Goal: Task Accomplishment & Management: Manage account settings

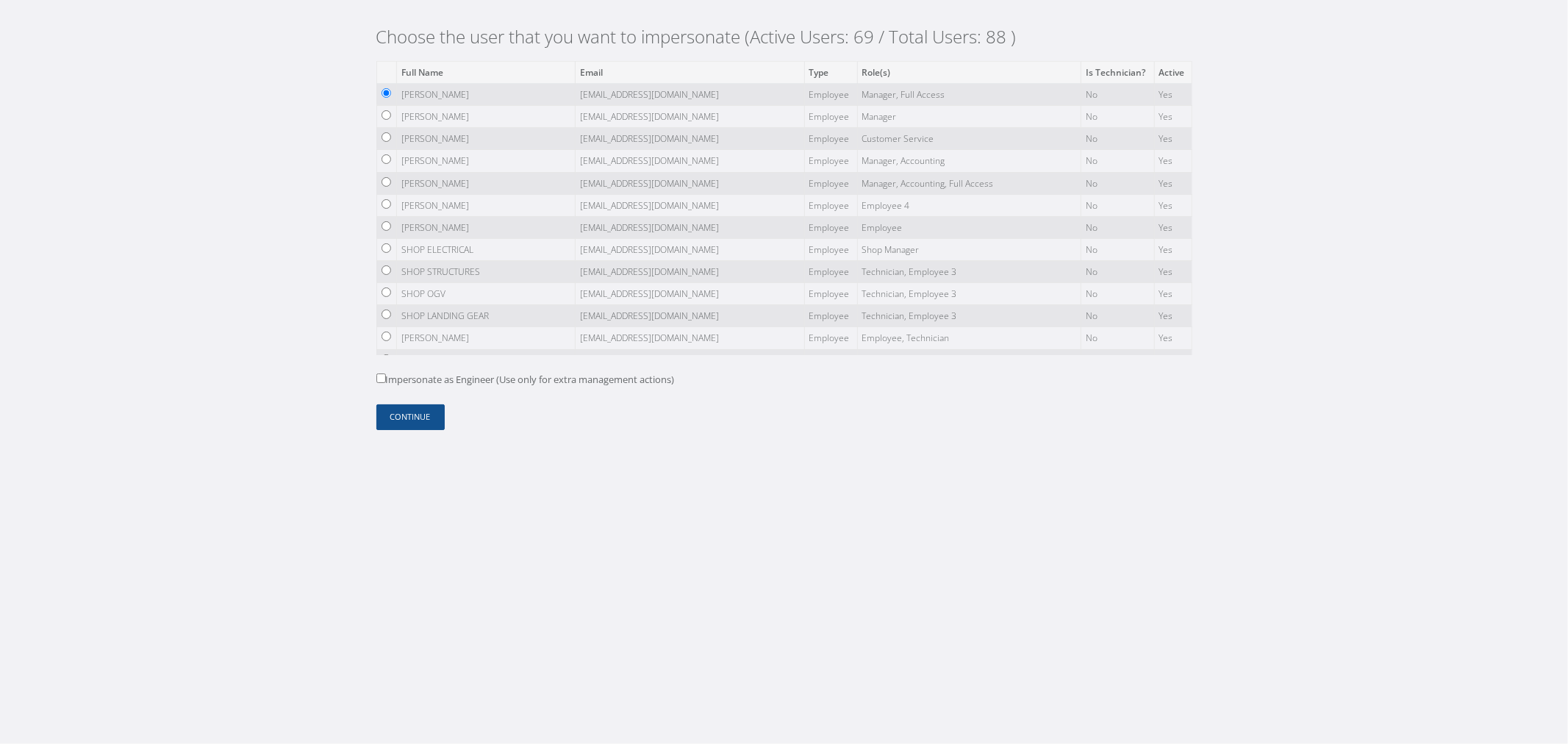
click at [575, 283] on td "[EMAIL_ADDRESS][DOMAIN_NAME]" at bounding box center [689, 271] width 229 height 22
click at [402, 406] on button "Continue" at bounding box center [411, 417] width 68 height 26
click at [466, 482] on body "Choose the user that you want to impersonate (Active Users: 69 / Total Users: 8…" at bounding box center [784, 372] width 1568 height 744
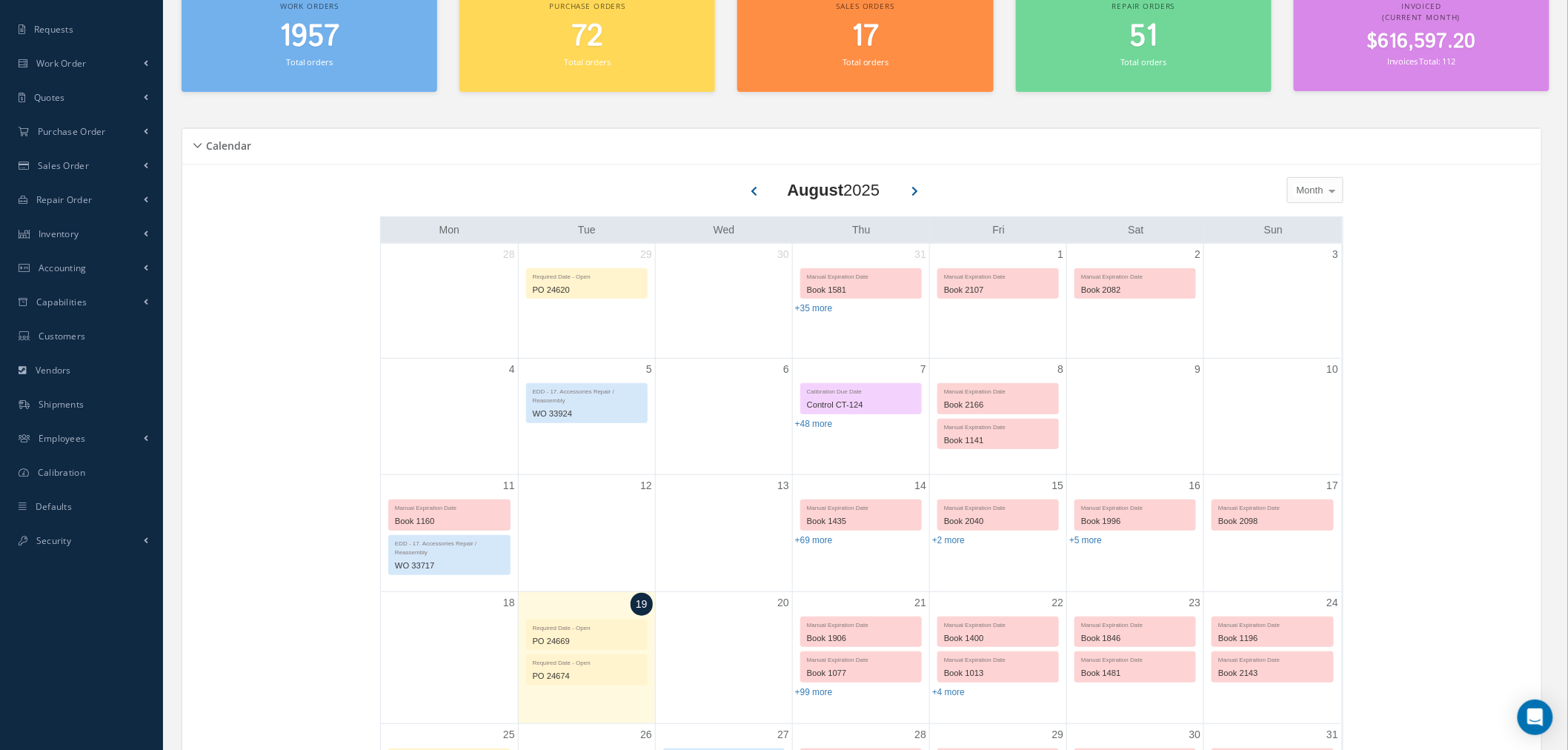
scroll to position [246, 0]
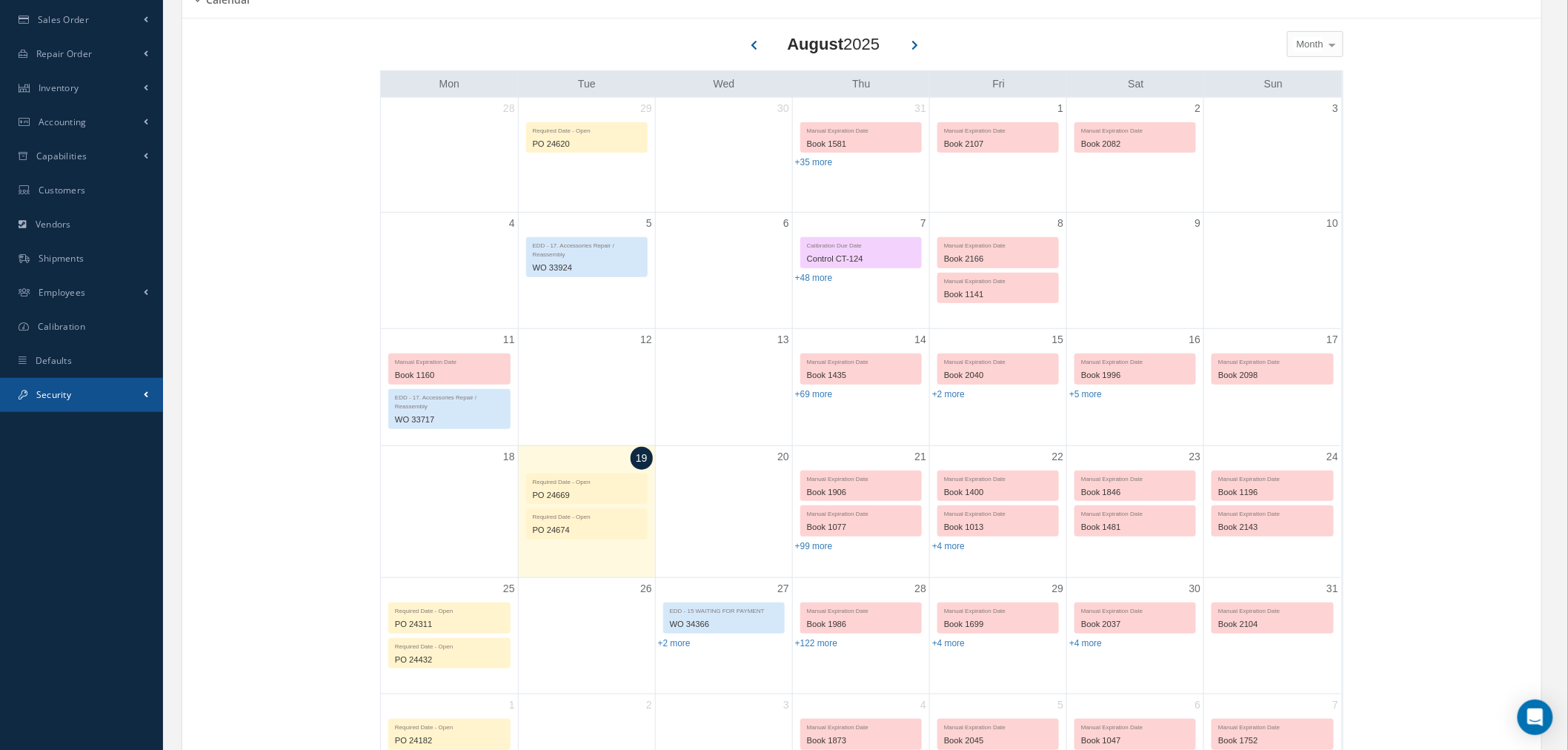
click at [62, 395] on span "Security" at bounding box center [53, 394] width 35 height 12
click at [91, 419] on link "Users" at bounding box center [83, 426] width 160 height 28
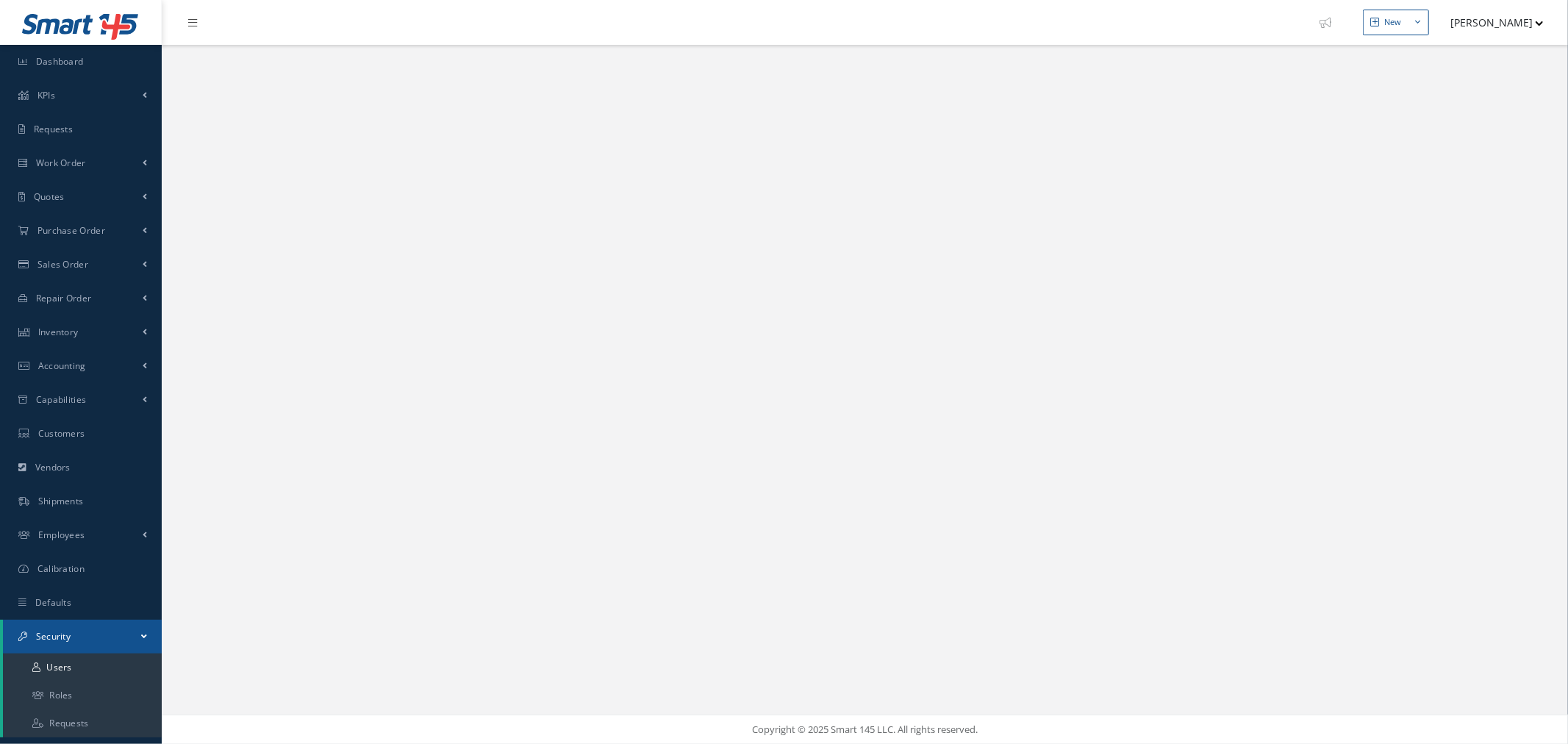
select select "25"
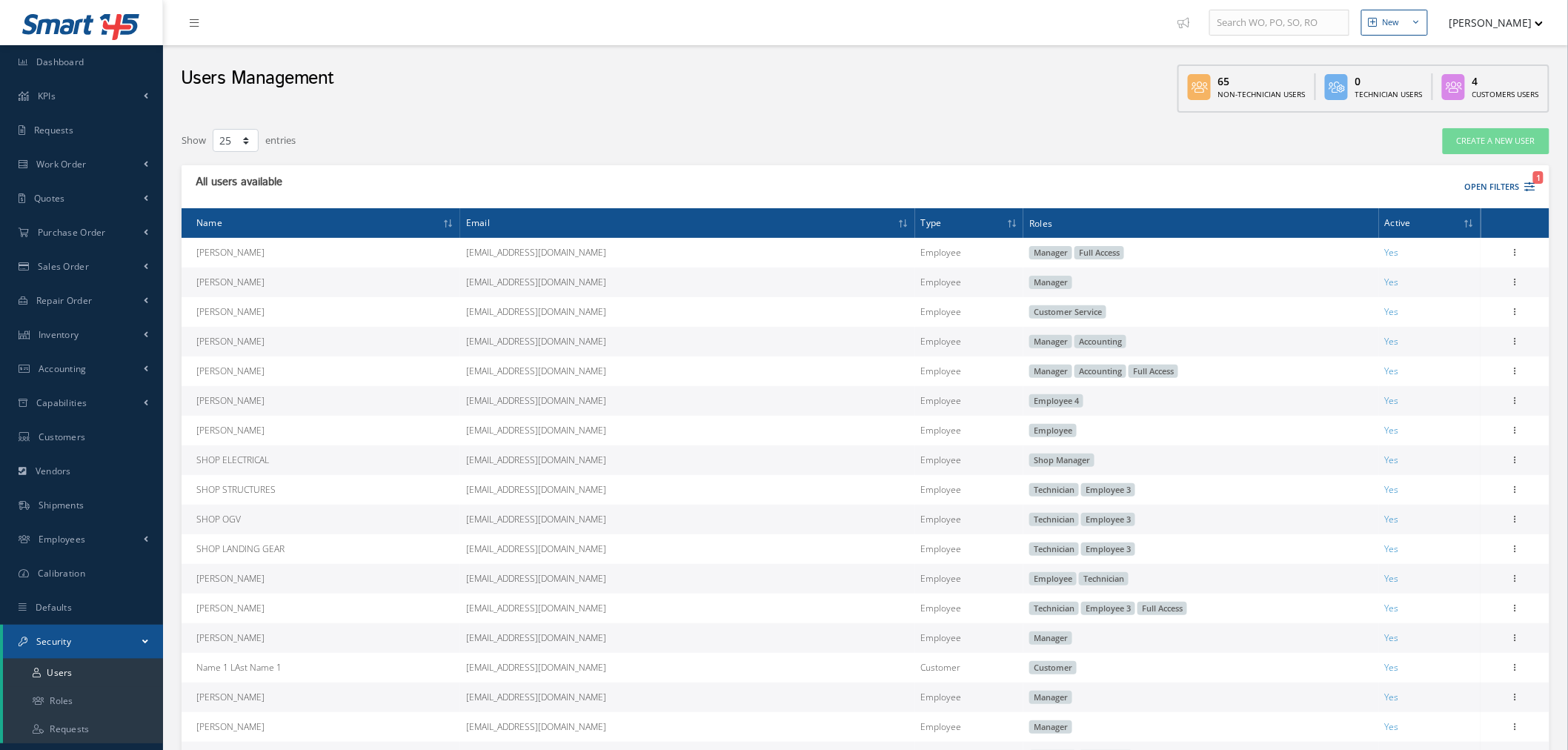
click at [1521, 30] on button "[PERSON_NAME]" at bounding box center [1489, 22] width 109 height 29
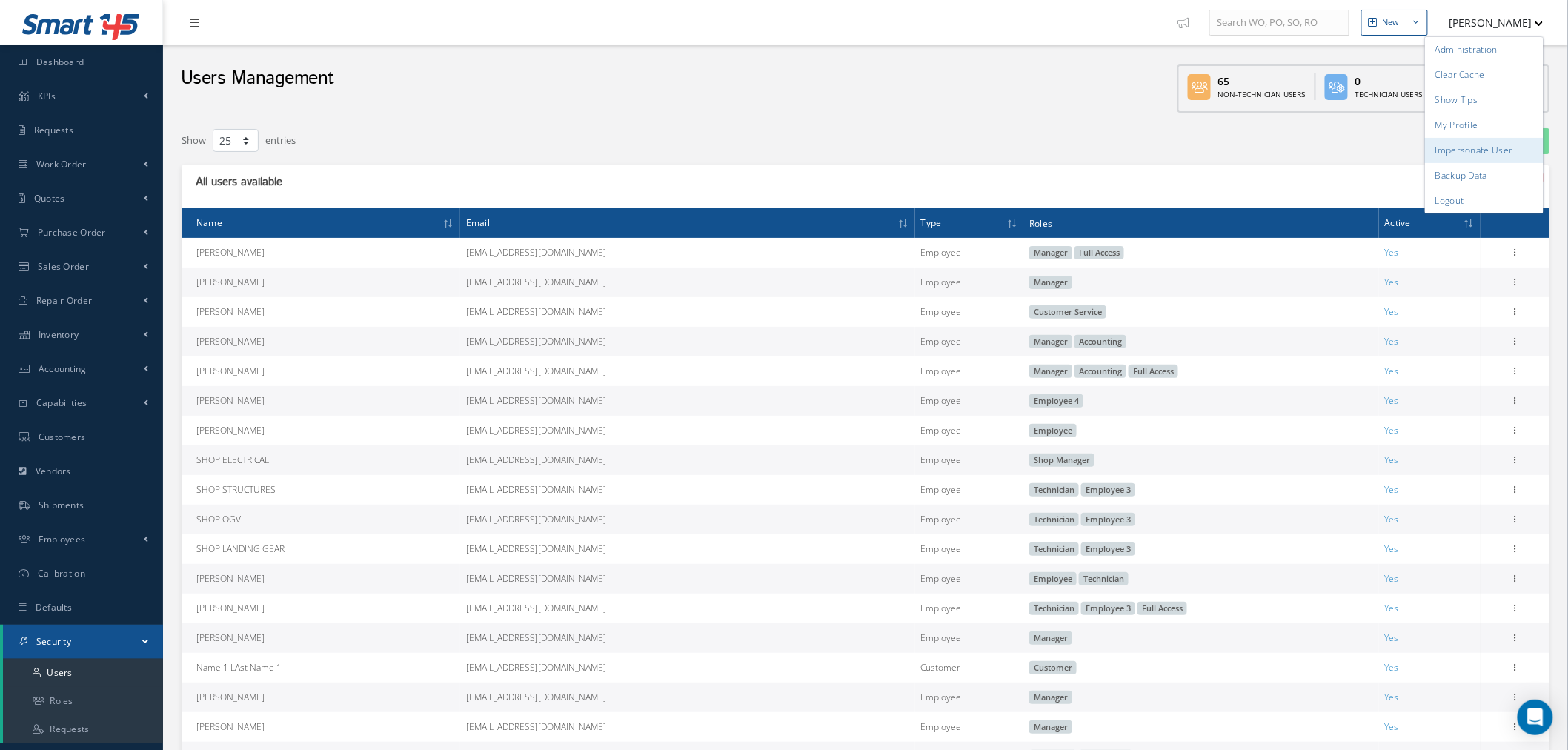
click at [1484, 153] on link "Impersonate User" at bounding box center [1483, 150] width 118 height 25
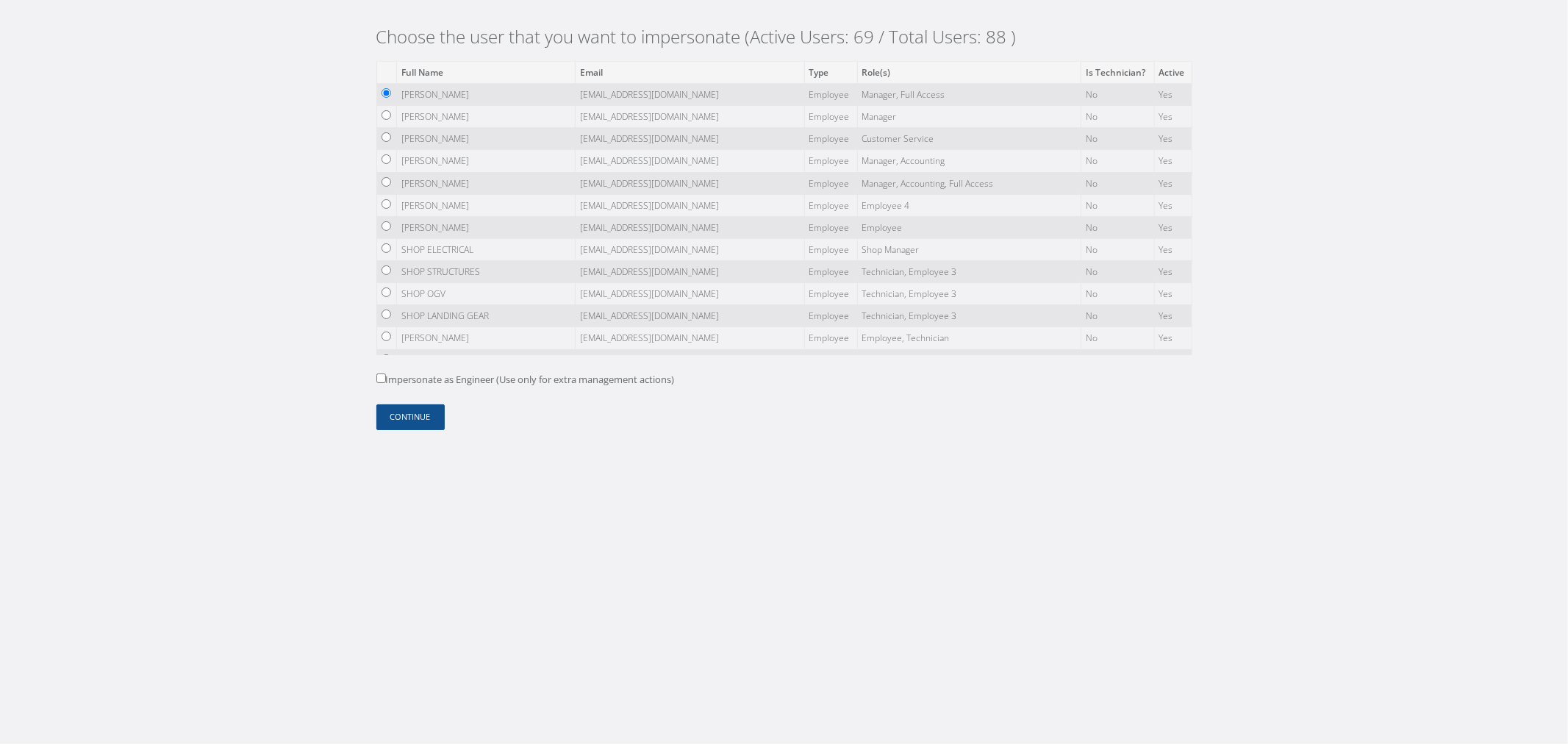
click at [391, 160] on td at bounding box center [386, 160] width 20 height 22
click at [386, 155] on input "radio" at bounding box center [386, 159] width 10 height 10
radio input "true"
click at [444, 420] on button "Continue" at bounding box center [411, 417] width 68 height 26
